Goal: Find specific page/section: Find specific page/section

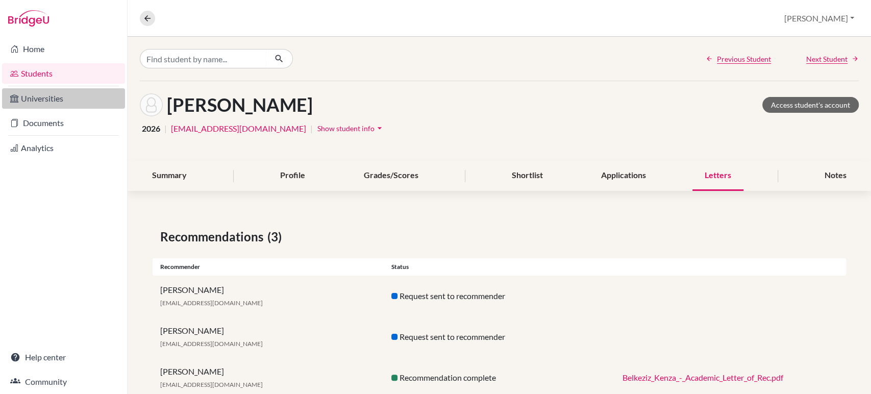
click at [44, 104] on link "Universities" at bounding box center [63, 98] width 123 height 20
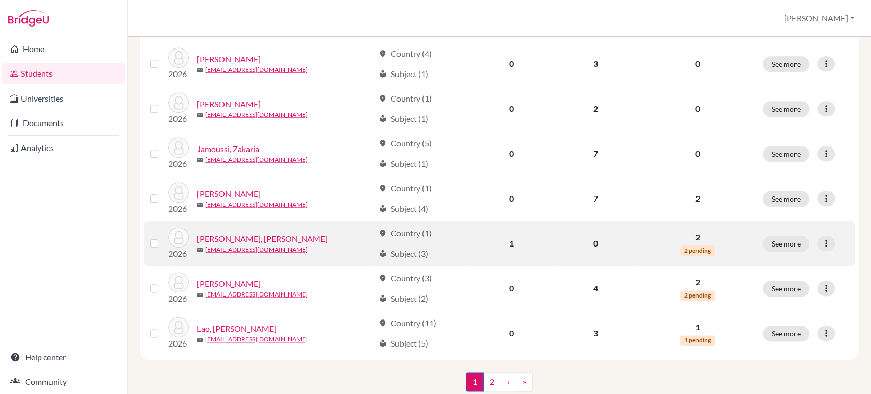
scroll to position [716, 0]
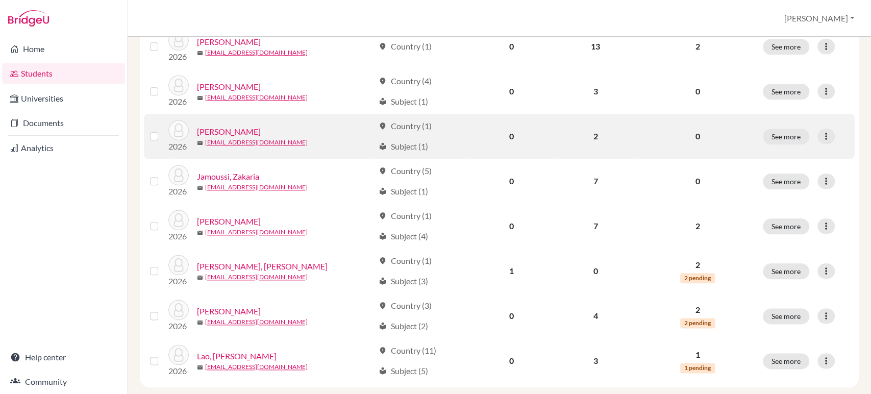
click at [230, 133] on link "[PERSON_NAME]" at bounding box center [229, 132] width 64 height 12
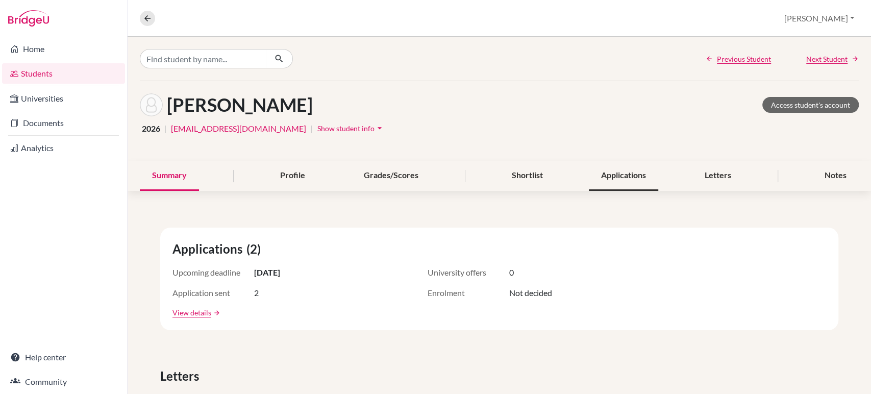
click at [624, 177] on div "Applications" at bounding box center [623, 176] width 69 height 30
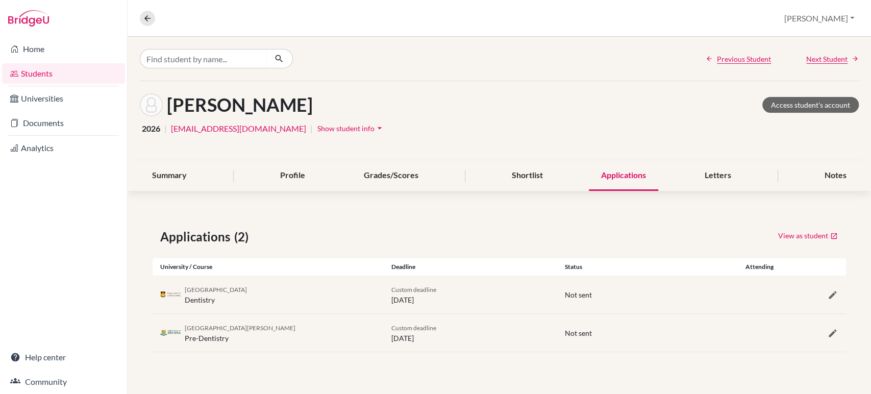
click at [40, 75] on link "Students" at bounding box center [63, 73] width 123 height 20
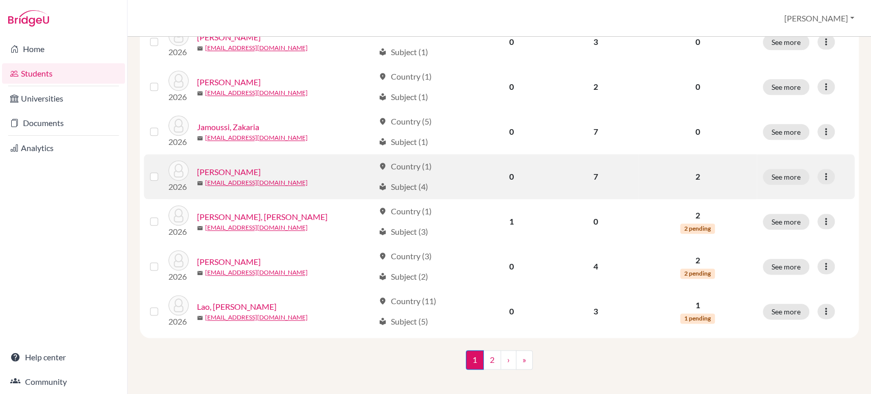
scroll to position [773, 0]
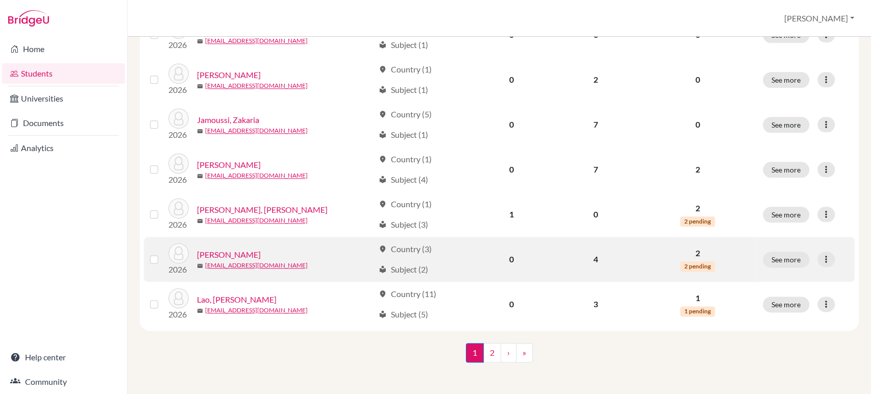
click at [241, 253] on link "[PERSON_NAME]" at bounding box center [229, 255] width 64 height 12
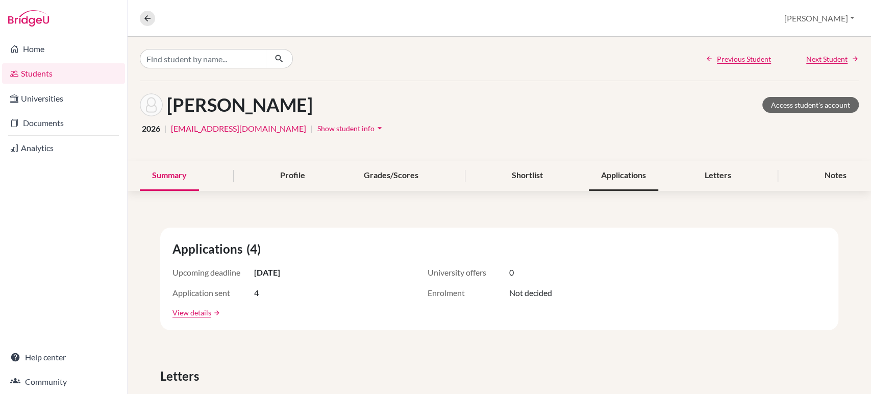
click at [616, 178] on div "Applications" at bounding box center [623, 176] width 69 height 30
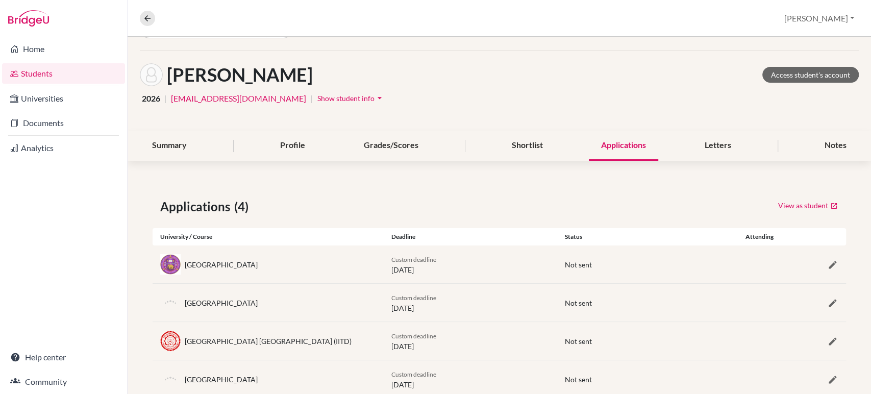
scroll to position [58, 0]
